Goal: Task Accomplishment & Management: Complete application form

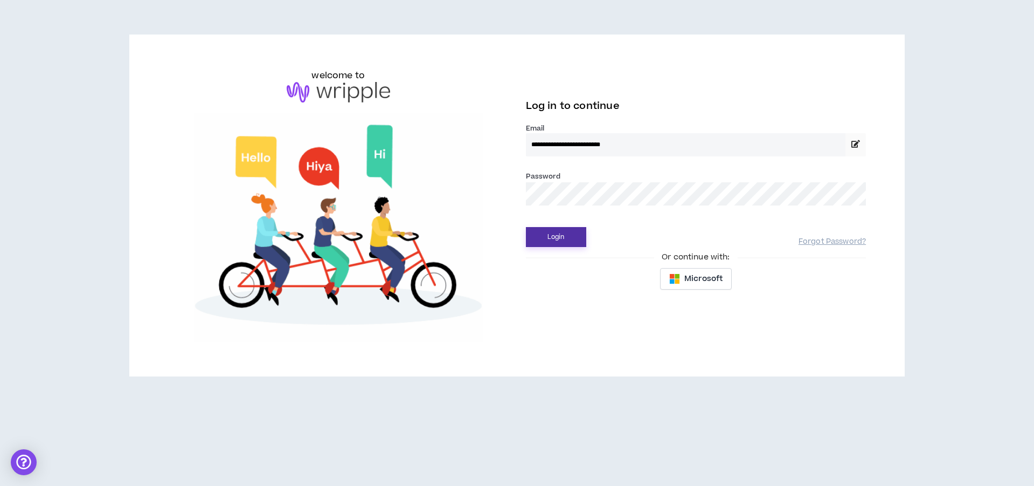
click at [567, 231] on button "Login" at bounding box center [556, 237] width 60 height 20
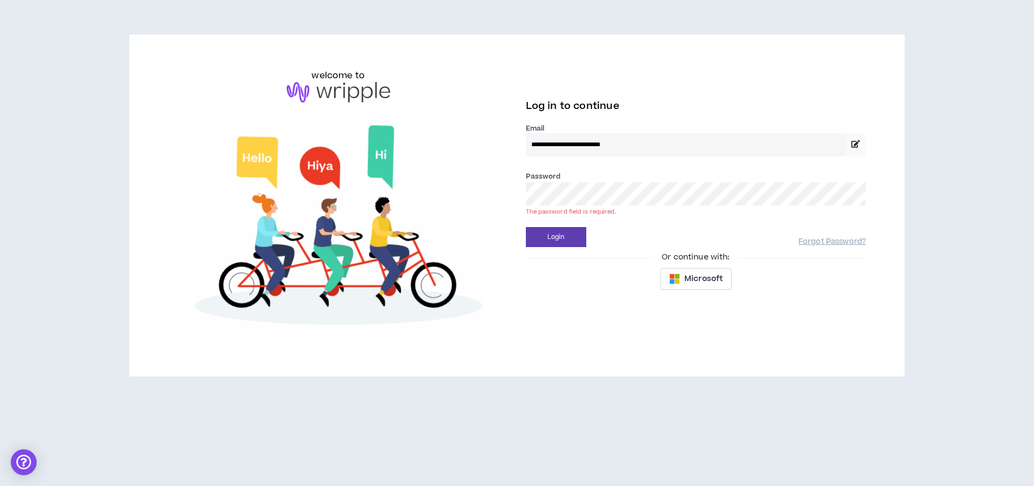
click at [589, 209] on div "The password field is required." at bounding box center [696, 211] width 341 height 8
click at [573, 228] on button "Login" at bounding box center [556, 237] width 60 height 20
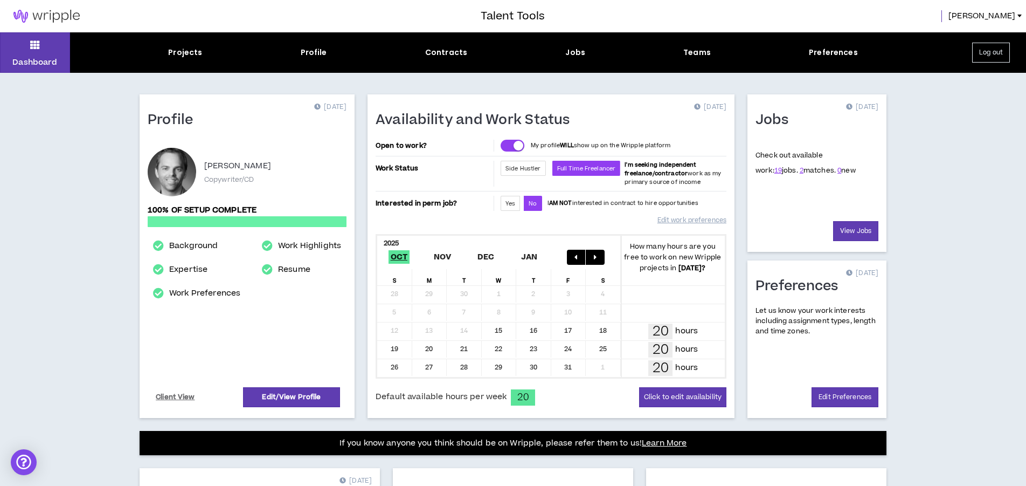
click at [950, 339] on div "Dashboard Projects Profile Contracts Jobs Teams Preferences Log out Profile [DA…" at bounding box center [513, 379] width 1026 height 695
click at [508, 205] on span "Yes" at bounding box center [510, 203] width 10 height 8
click at [857, 230] on link "View Jobs" at bounding box center [855, 231] width 45 height 20
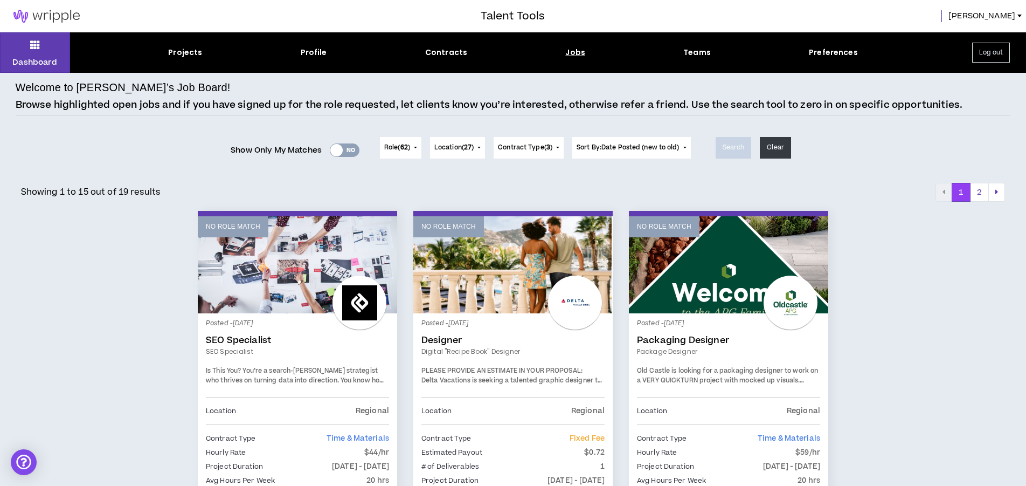
click at [351, 150] on div "Yes No" at bounding box center [345, 149] width 30 height 13
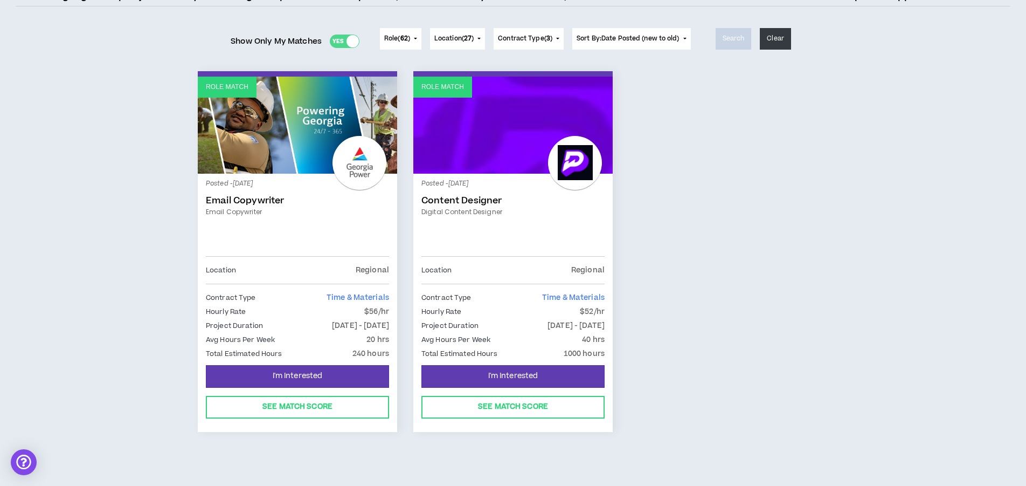
scroll to position [112, 0]
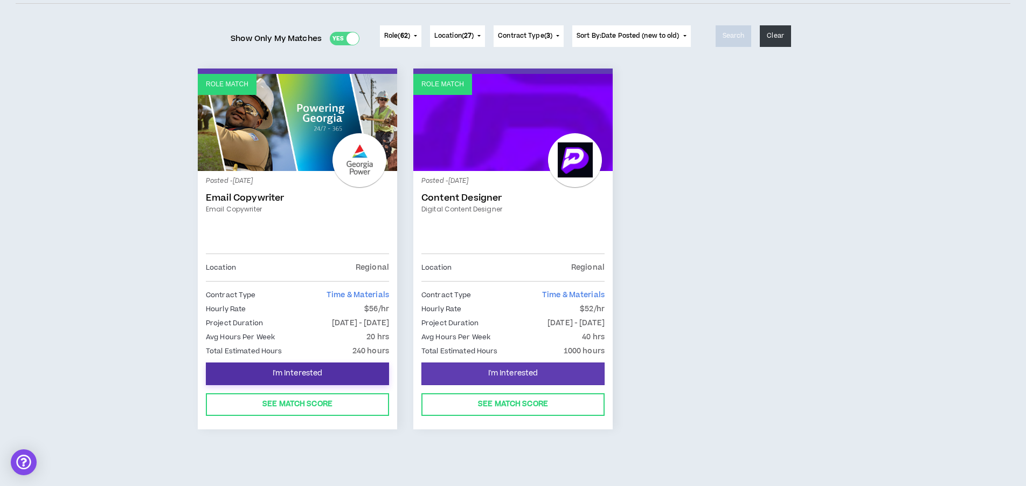
click at [296, 370] on span "I'm Interested" at bounding box center [298, 373] width 50 height 10
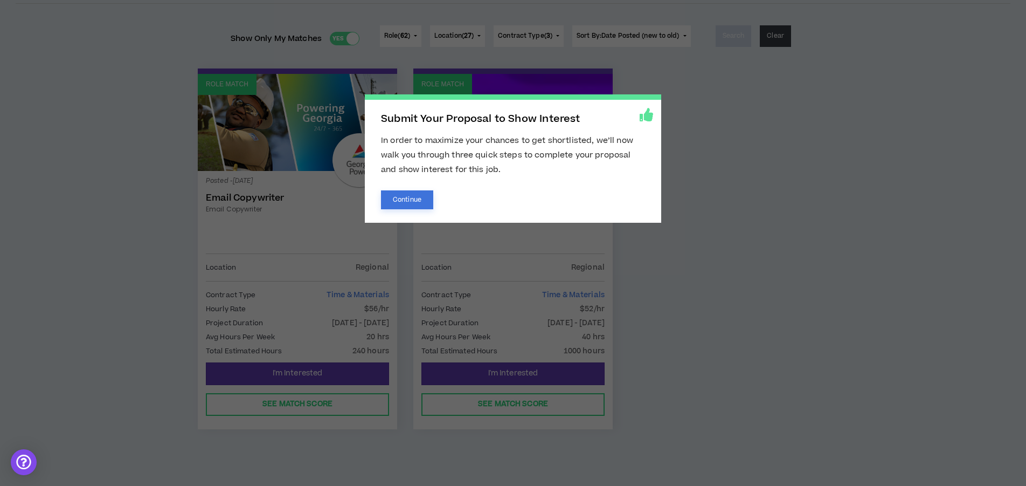
click at [408, 195] on button "Continue" at bounding box center [407, 199] width 52 height 19
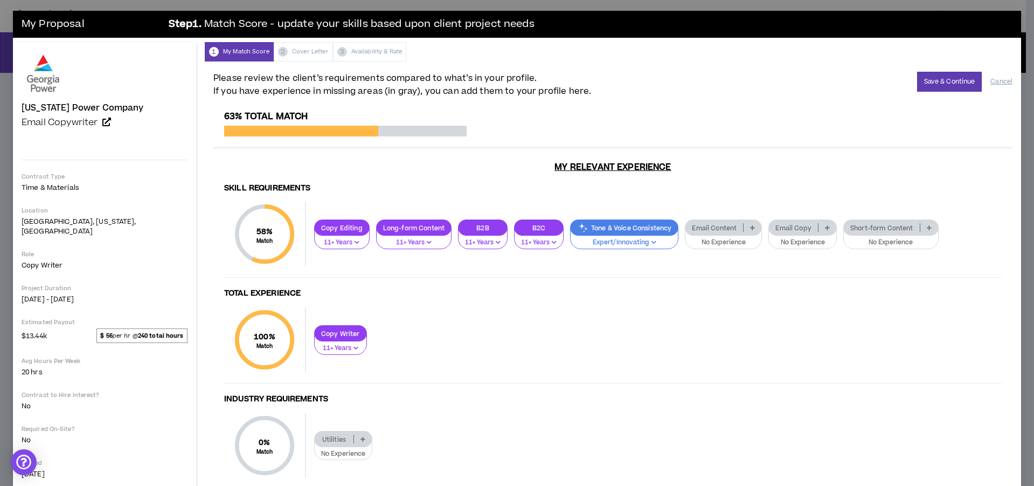
click at [685, 226] on p "Email Content" at bounding box center [714, 228] width 58 height 8
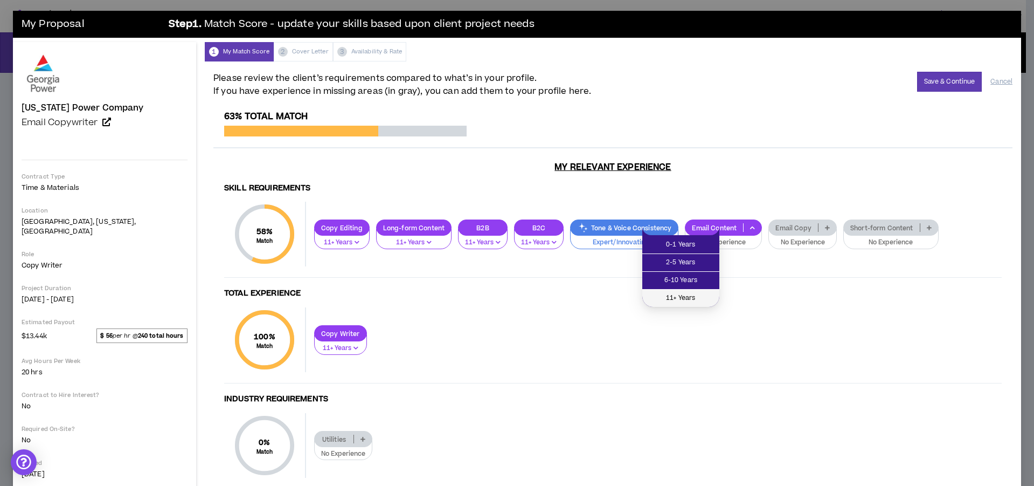
click at [687, 296] on span "11+ Years" at bounding box center [681, 298] width 64 height 12
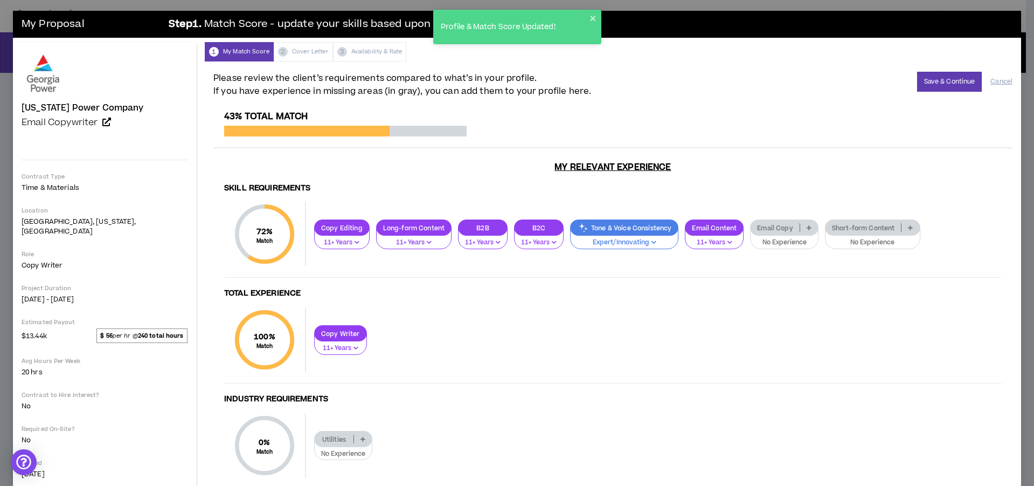
click at [751, 230] on p "Email Copy" at bounding box center [775, 228] width 48 height 8
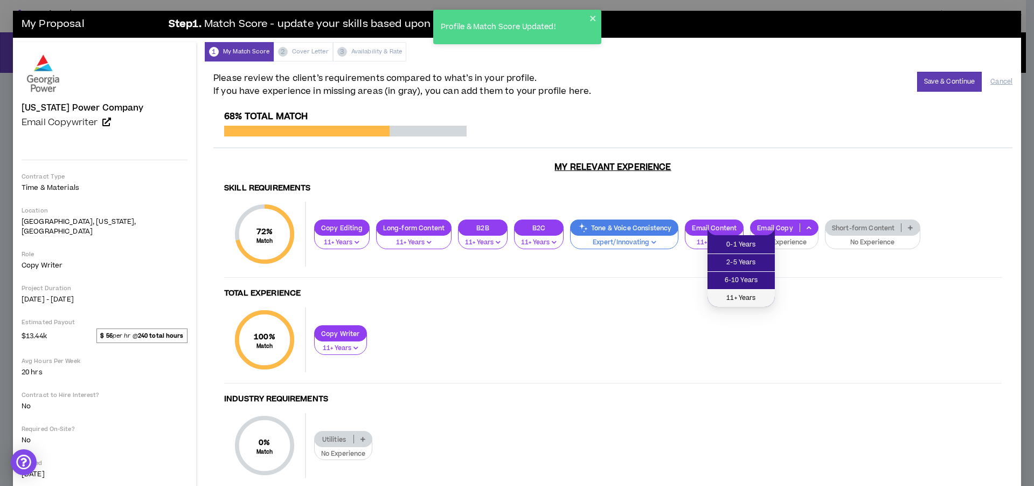
click at [741, 301] on span "11+ Years" at bounding box center [741, 298] width 54 height 12
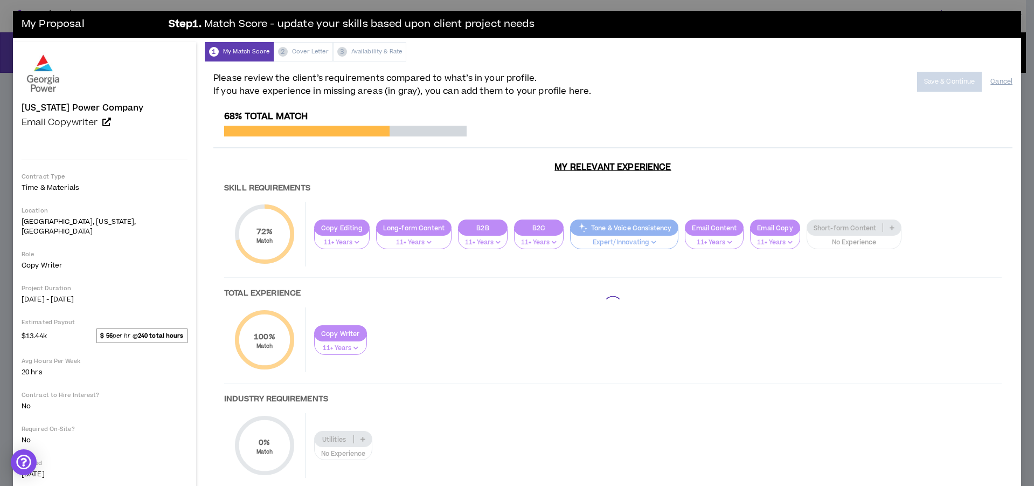
click at [806, 231] on div at bounding box center [612, 305] width 799 height 388
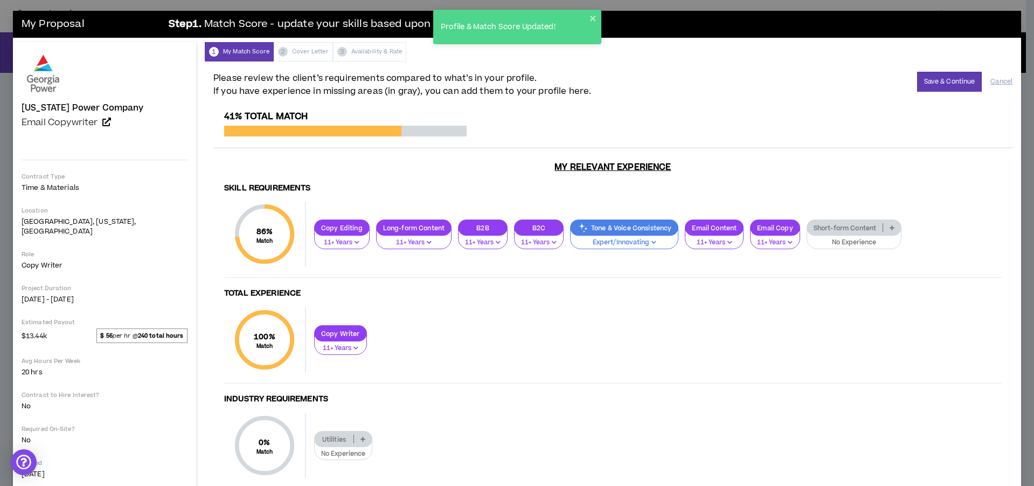
click at [807, 227] on p "Short-form Content" at bounding box center [845, 228] width 76 height 8
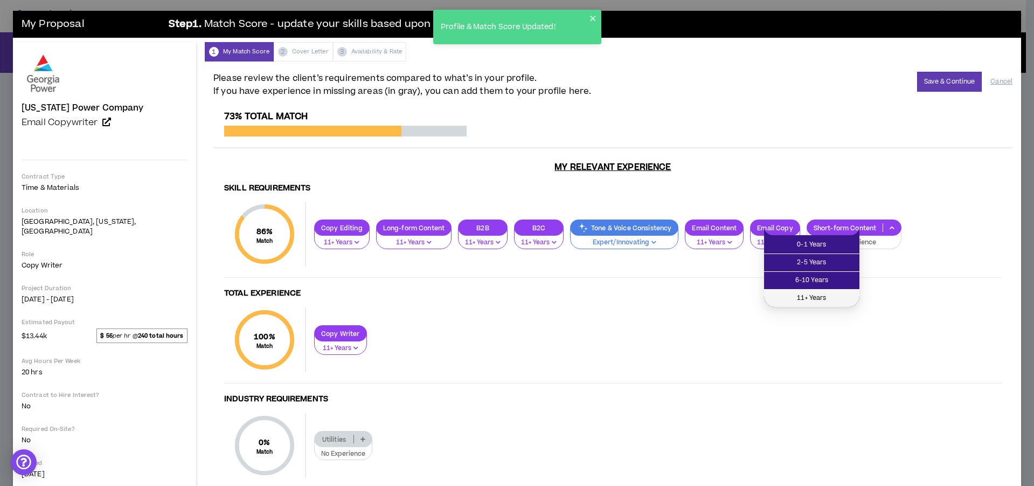
click at [815, 306] on li "11+ Years" at bounding box center [811, 297] width 95 height 17
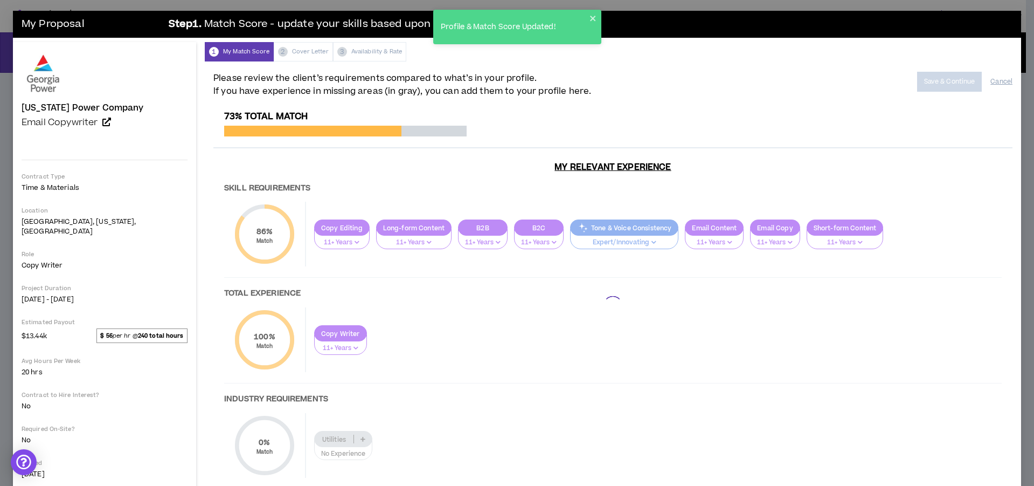
click at [815, 304] on div at bounding box center [612, 305] width 799 height 388
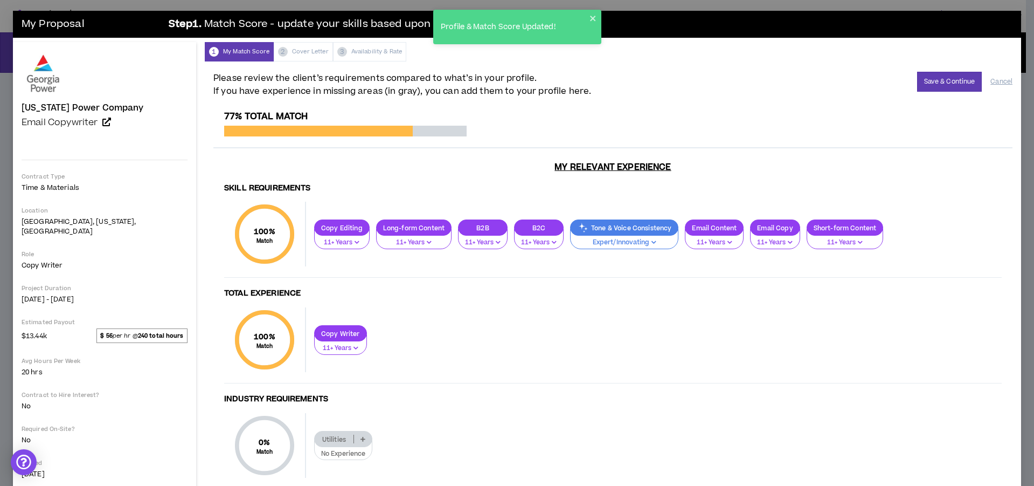
scroll to position [37, 0]
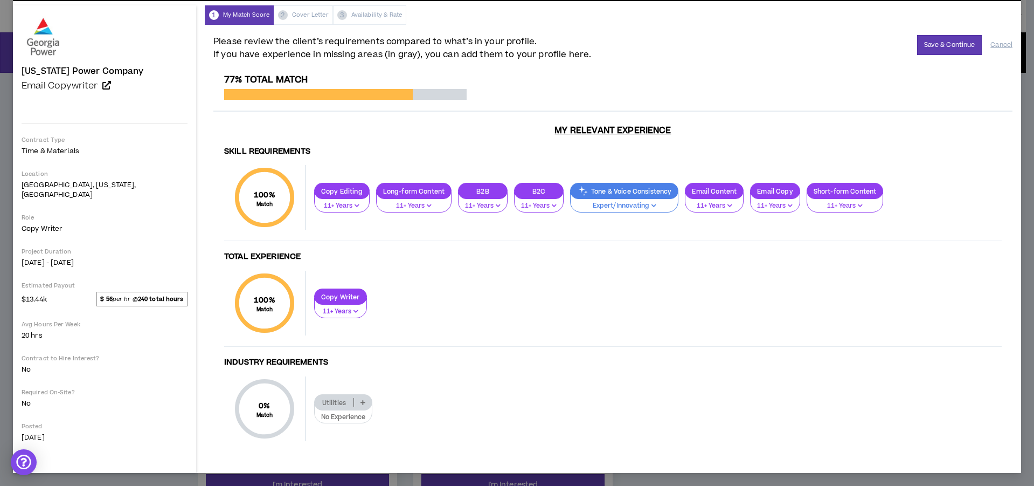
click at [314, 397] on div "Utilities" at bounding box center [343, 402] width 58 height 16
click at [478, 390] on div "0 % Match Industry Requirements Utilities No Experience" at bounding box center [613, 413] width 778 height 75
click at [360, 399] on icon at bounding box center [362, 401] width 5 height 5
click at [308, 473] on span "11+ Years" at bounding box center [301, 472] width 46 height 12
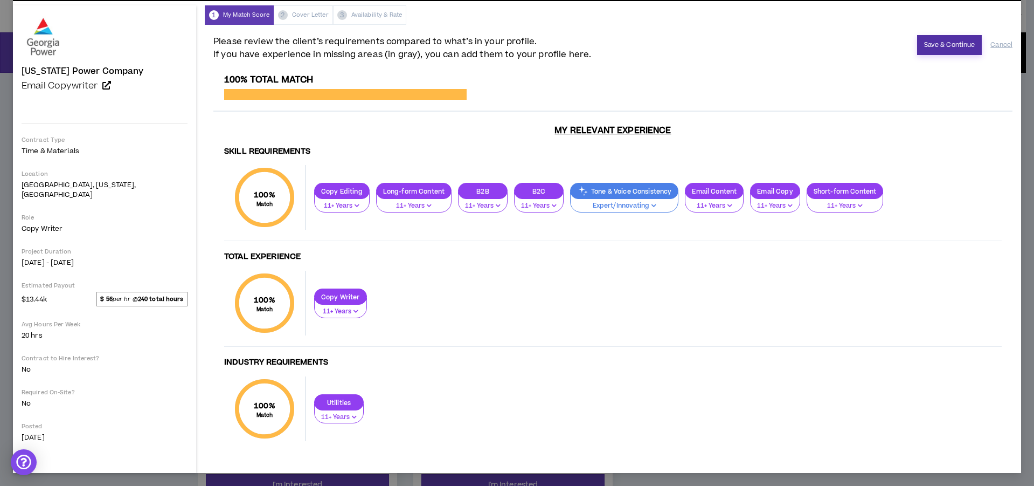
click at [931, 46] on button "Save & Continue" at bounding box center [949, 45] width 65 height 20
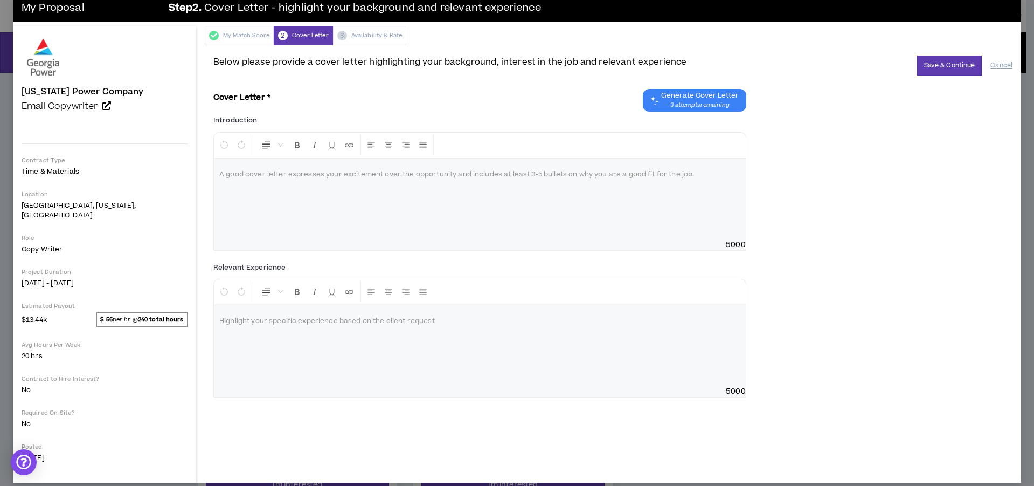
scroll to position [16, 0]
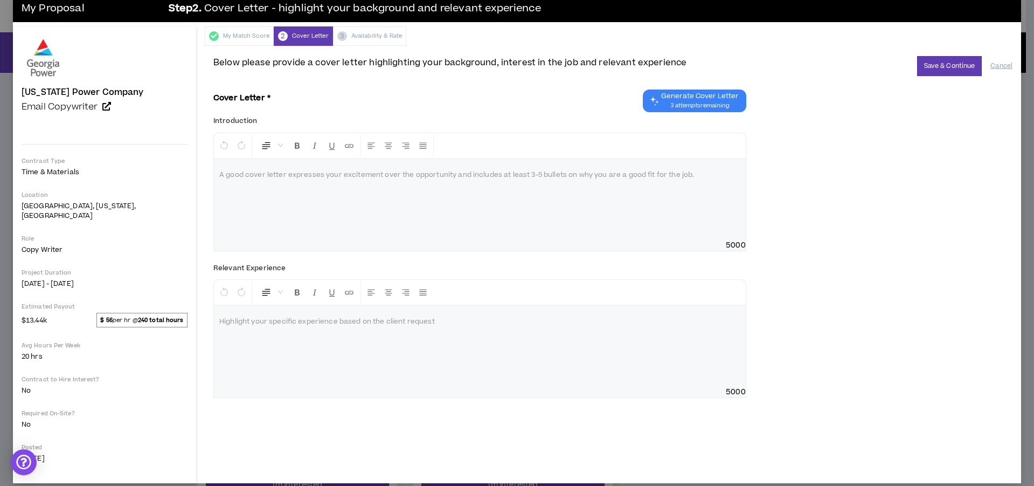
click at [330, 35] on div "My Match Score 2 Cover Letter 3 Availability & Rate" at bounding box center [613, 35] width 816 height 19
click at [259, 172] on p at bounding box center [479, 175] width 521 height 11
click at [696, 98] on span "Generate Cover Letter" at bounding box center [700, 96] width 78 height 9
